Goal: Transaction & Acquisition: Download file/media

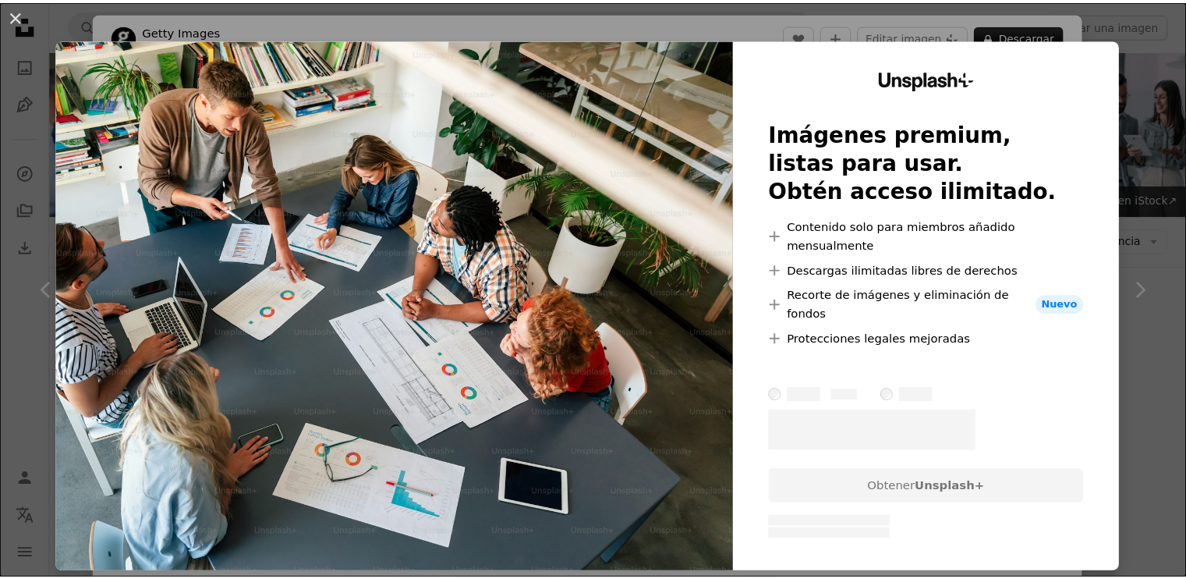
scroll to position [211, 0]
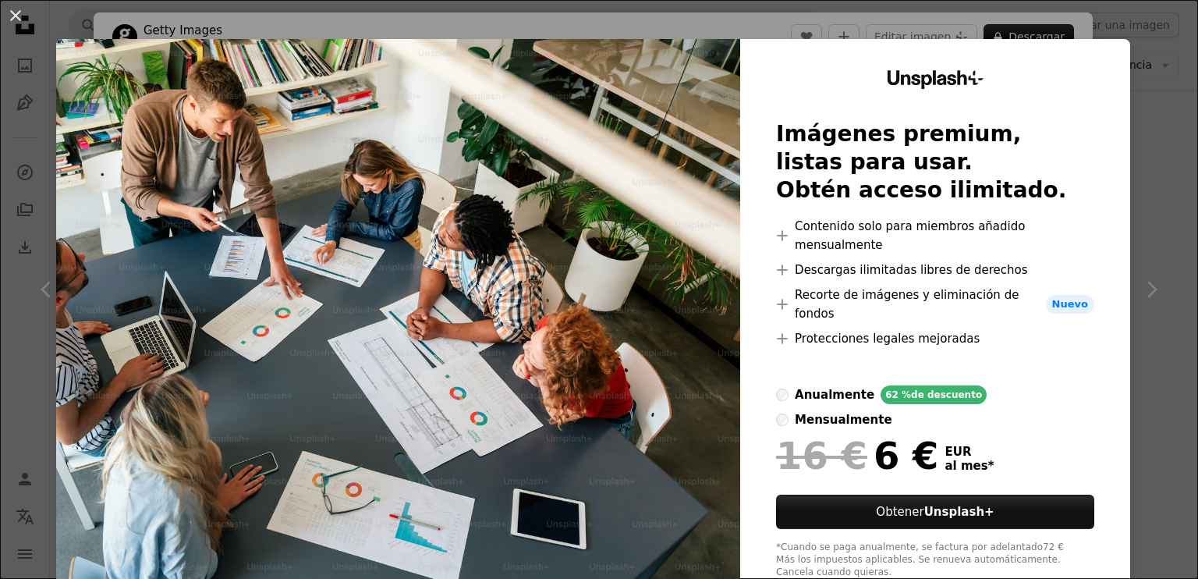
click at [1134, 86] on div "An X shape Unsplash+ Imágenes premium, listas para usar. Obtén acceso ilimitado…" at bounding box center [599, 289] width 1198 height 579
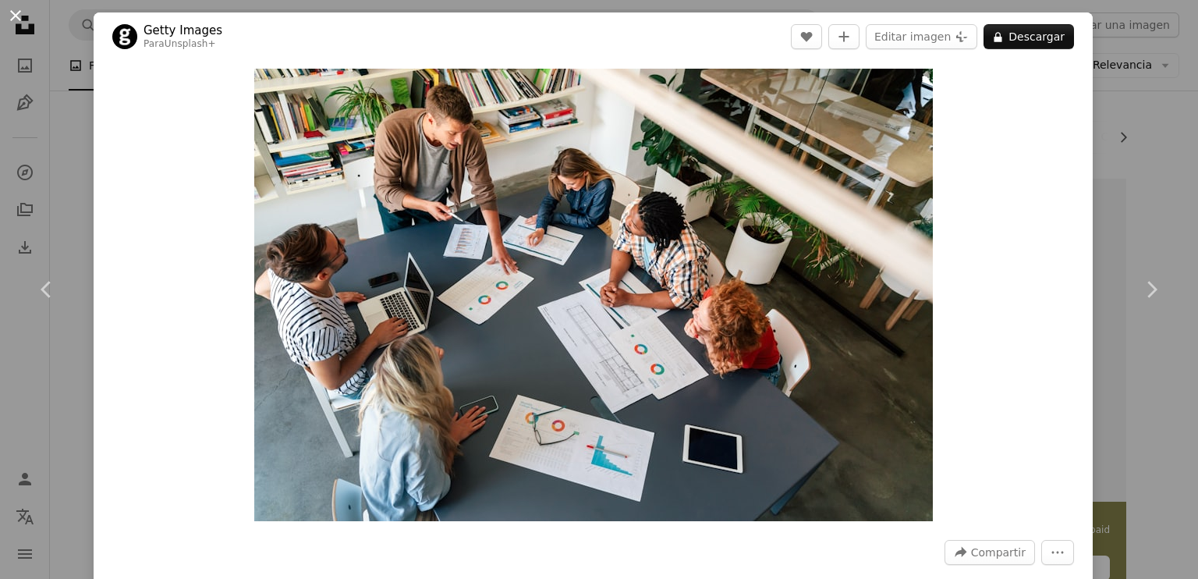
click at [21, 12] on button "An X shape" at bounding box center [15, 15] width 19 height 19
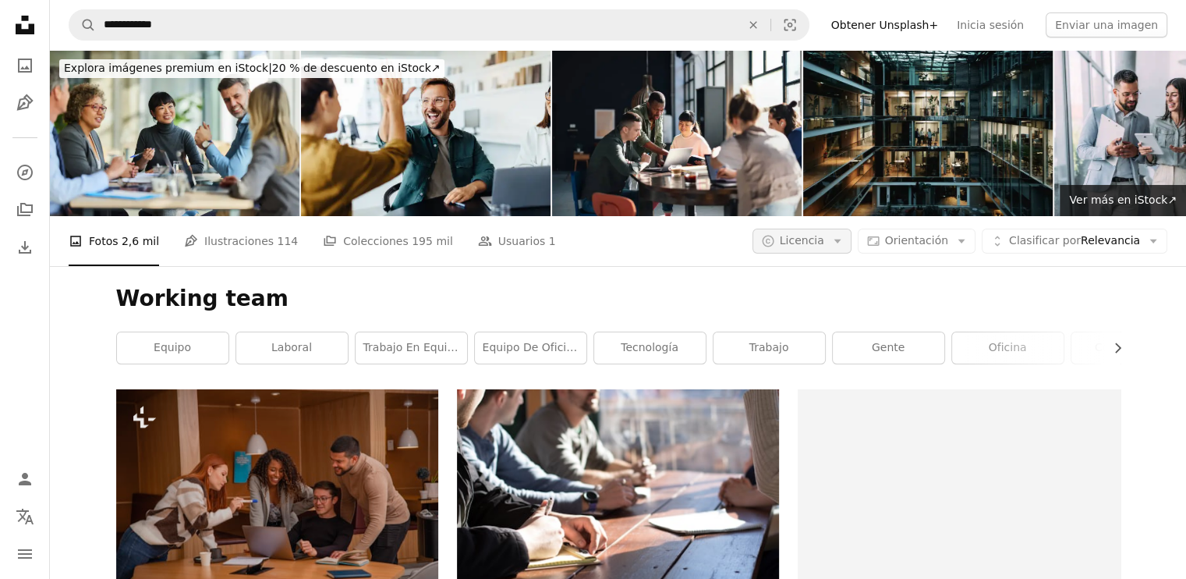
click at [824, 234] on span "Licencia" at bounding box center [802, 240] width 44 height 12
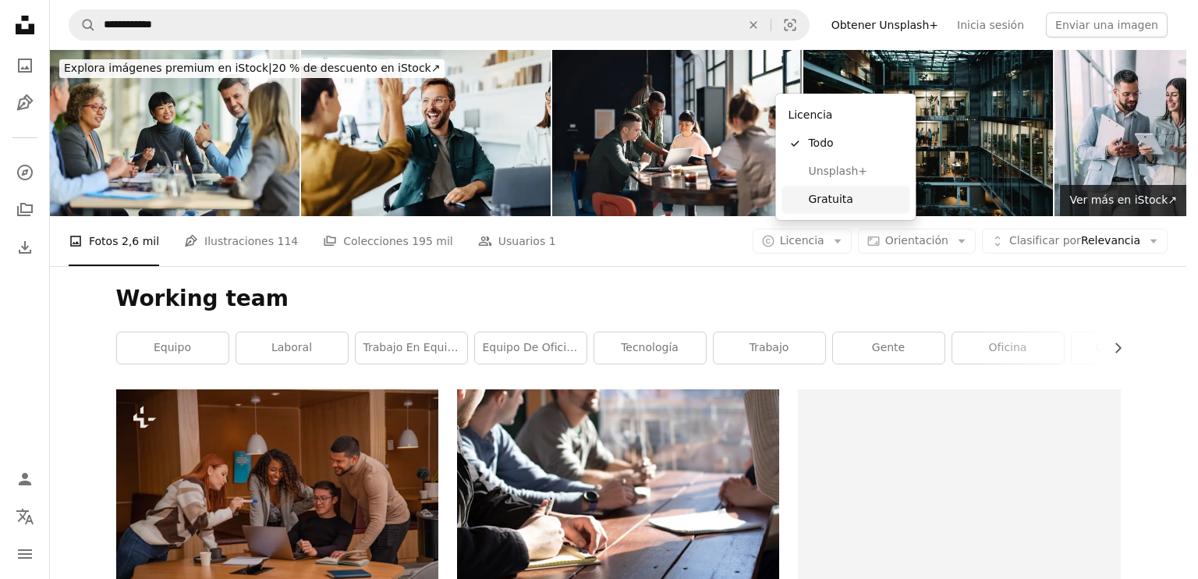
click at [809, 189] on link "Gratuita" at bounding box center [845, 200] width 128 height 28
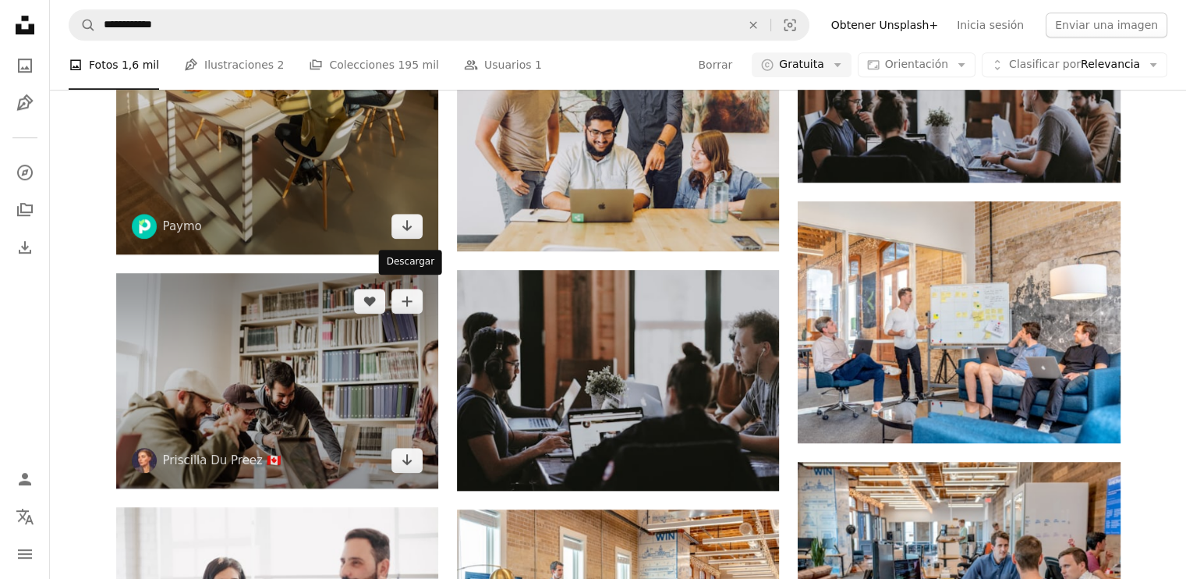
scroll to position [1092, 0]
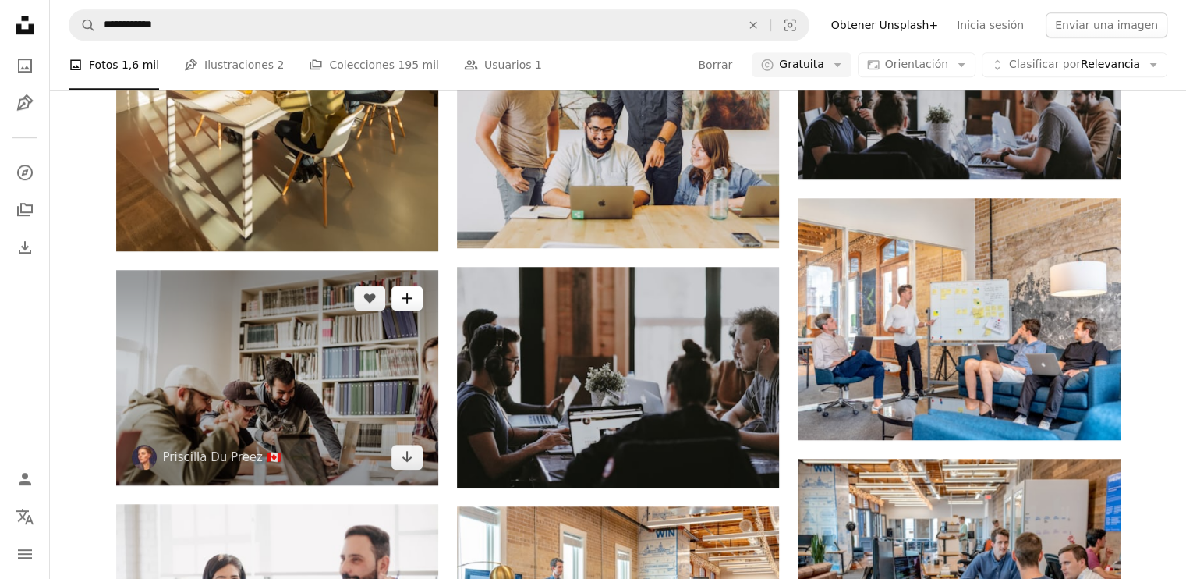
click at [409, 285] on button "A plus sign" at bounding box center [406, 297] width 31 height 25
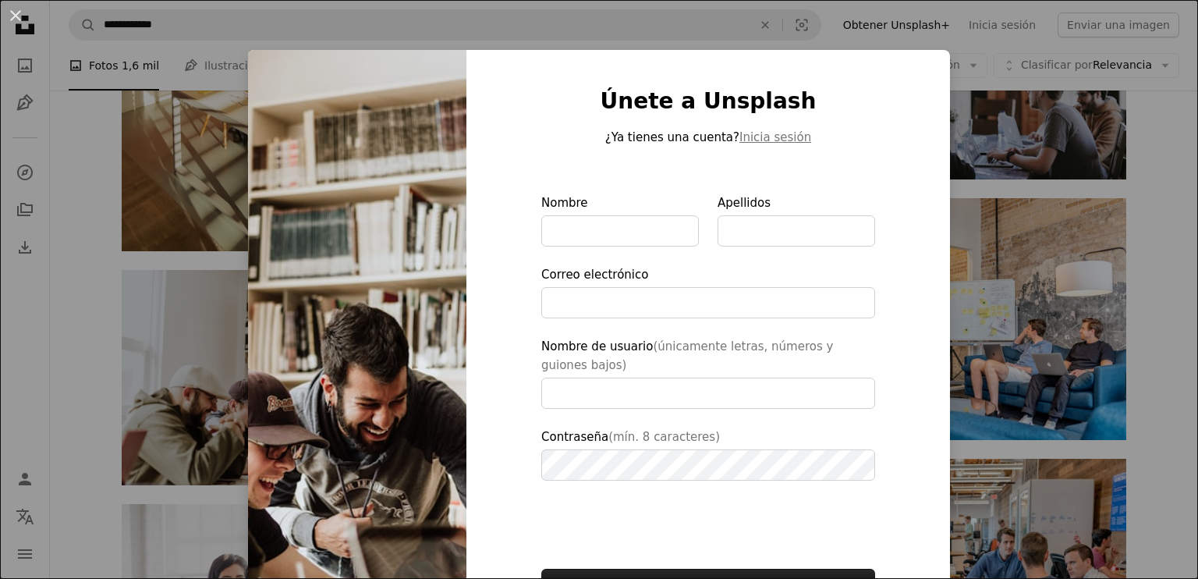
click at [125, 165] on div "An X shape Únete a Unsplash ¿Ya tienes una cuenta? Inicia sesión Nombre Apellid…" at bounding box center [599, 289] width 1198 height 579
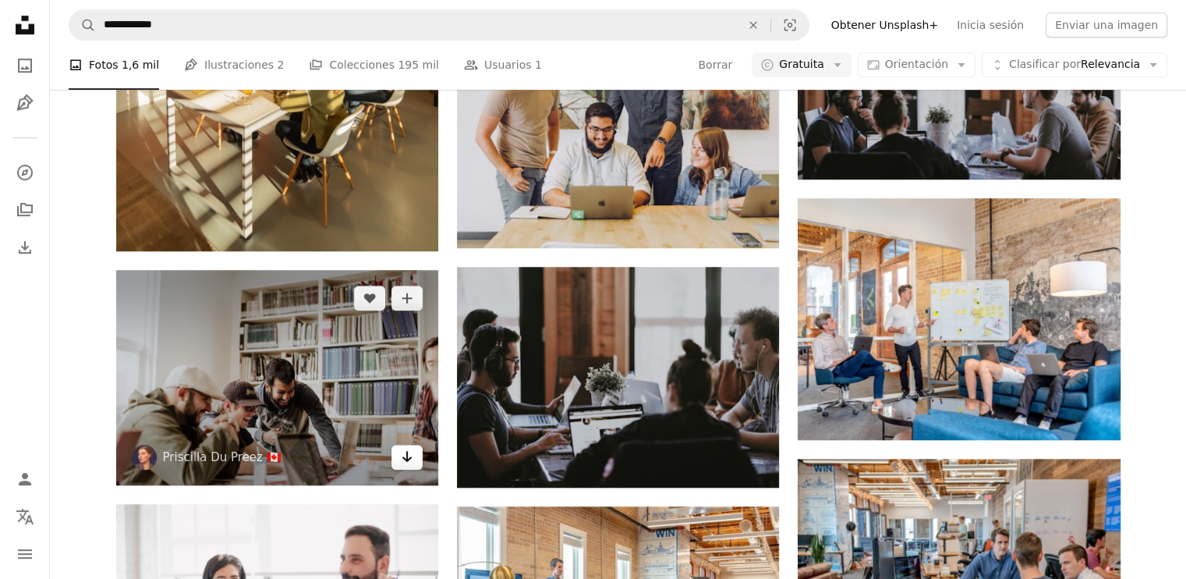
click at [399, 444] on link "Arrow pointing down" at bounding box center [406, 456] width 31 height 25
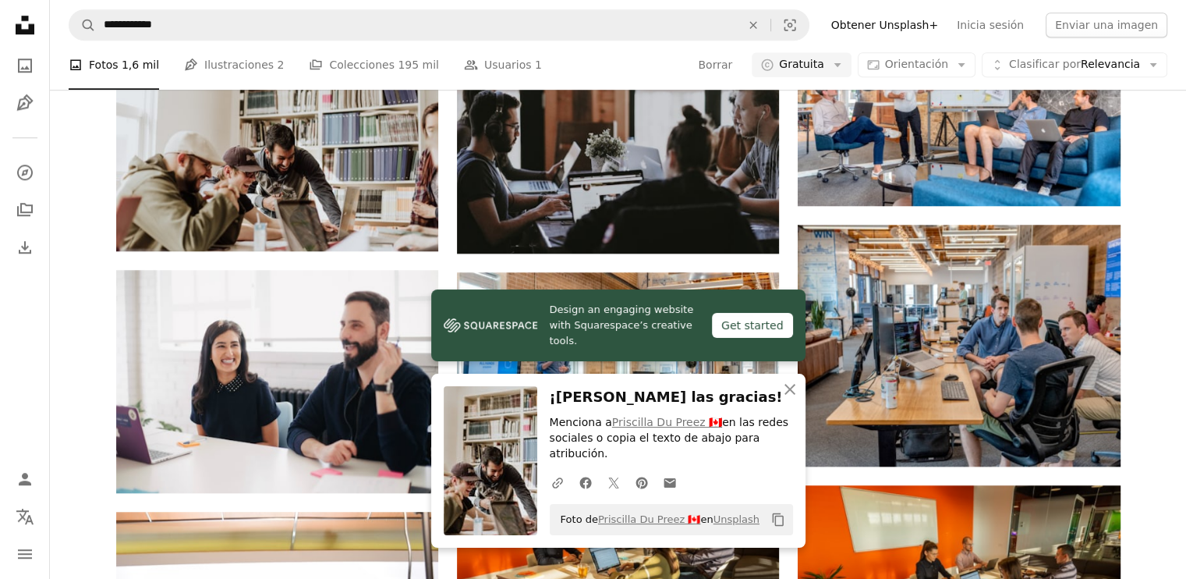
scroll to position [1832, 0]
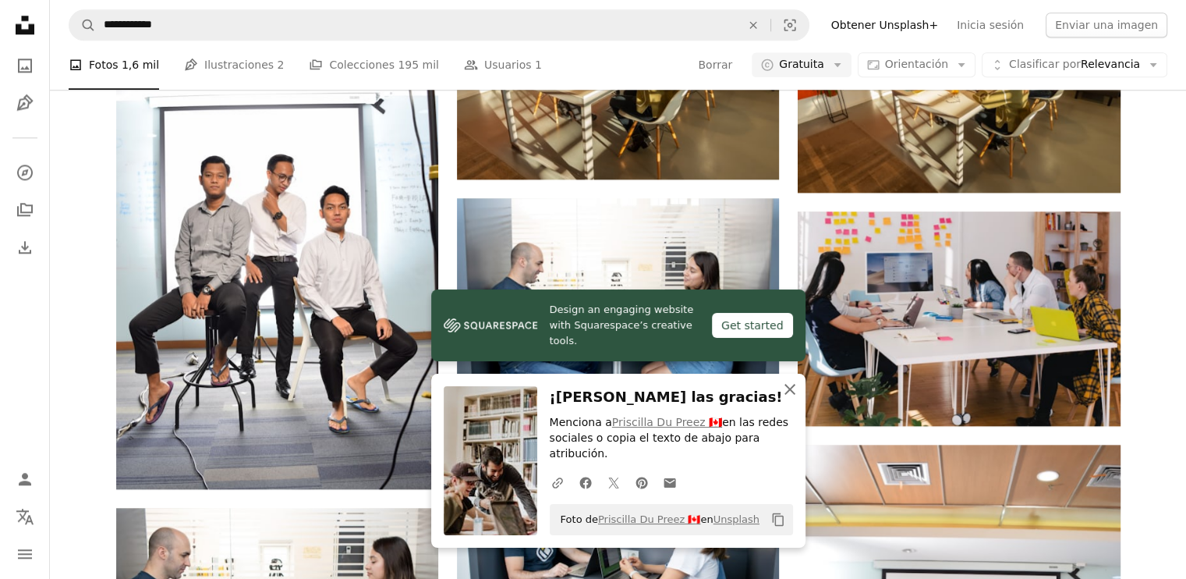
click at [784, 395] on icon "button" at bounding box center [789, 389] width 11 height 11
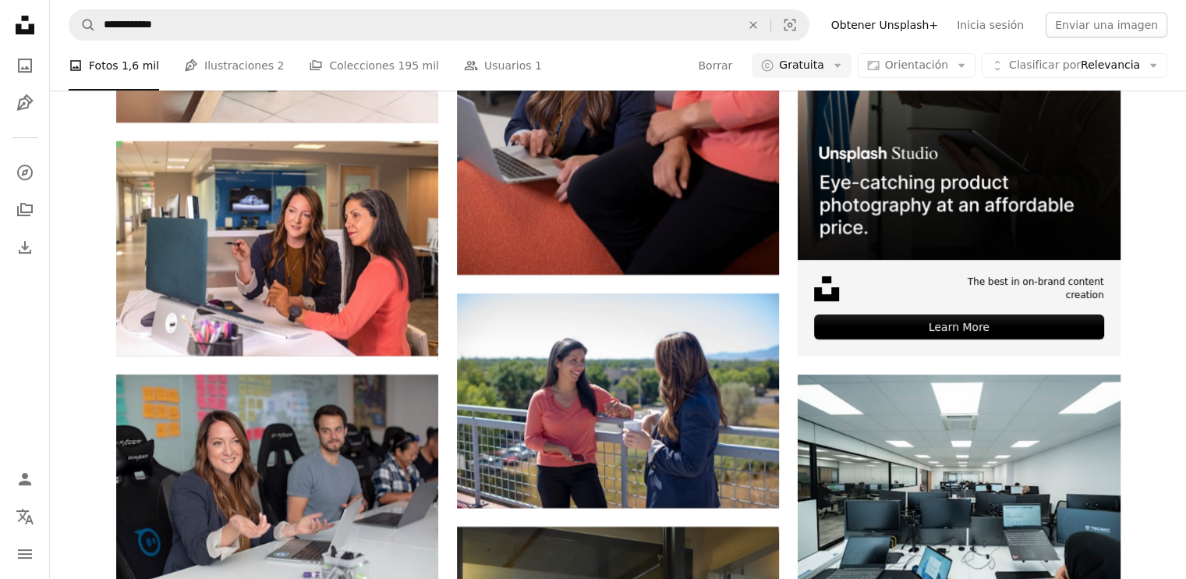
scroll to position [6550, 0]
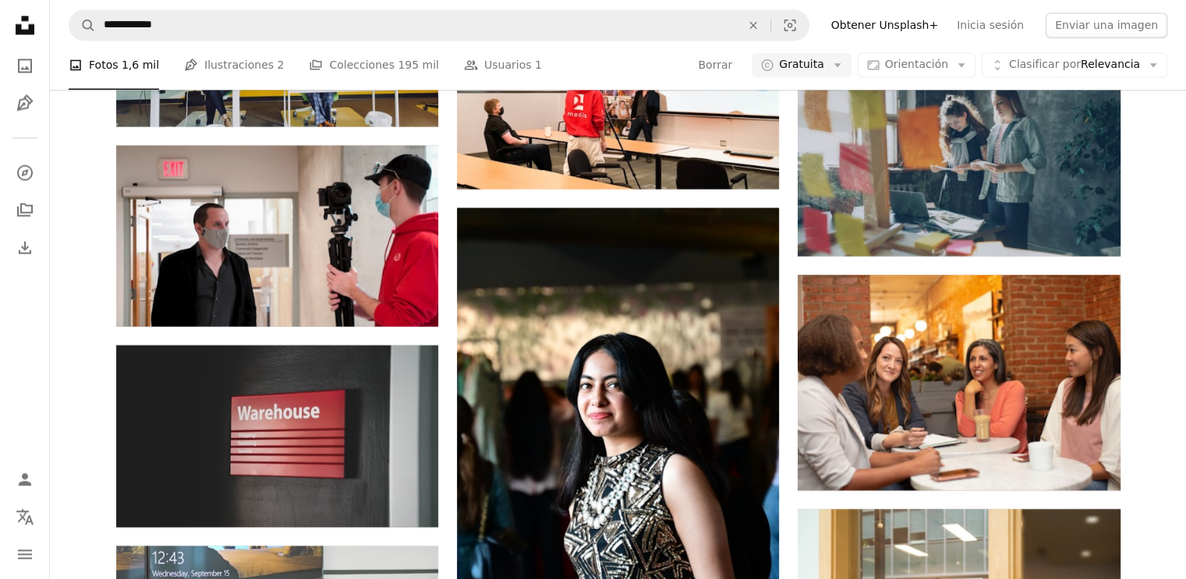
scroll to position [8733, 0]
